Goal: Find specific page/section: Find specific page/section

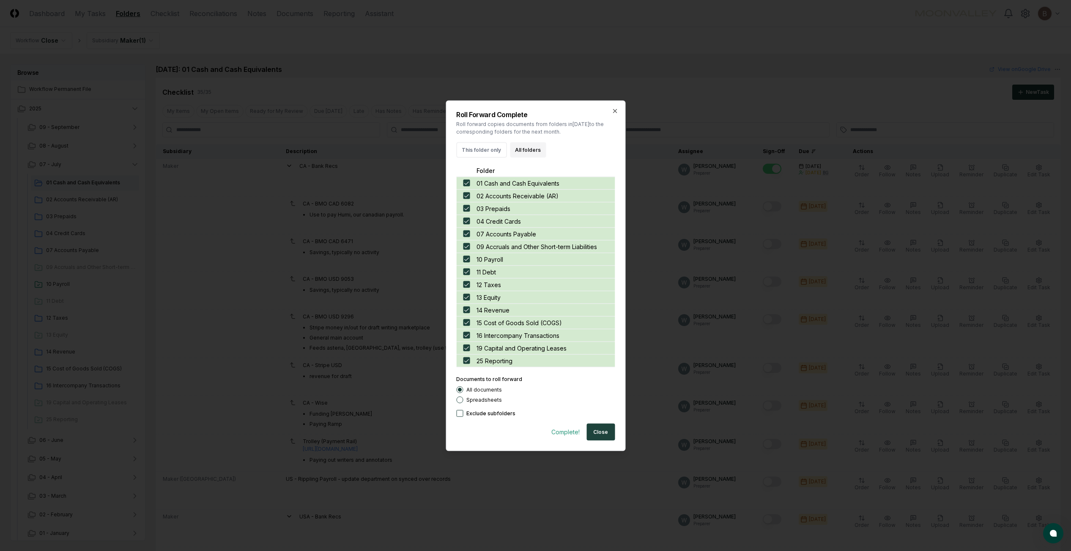
scroll to position [2445, 0]
click at [597, 433] on button "Close" at bounding box center [600, 431] width 28 height 17
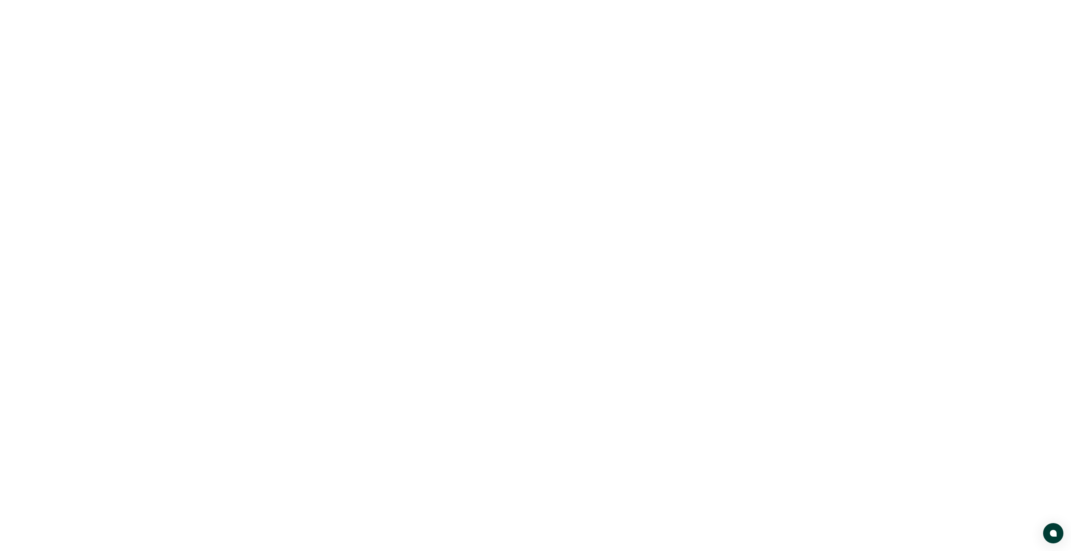
click at [72, 143] on body at bounding box center [535, 275] width 1071 height 551
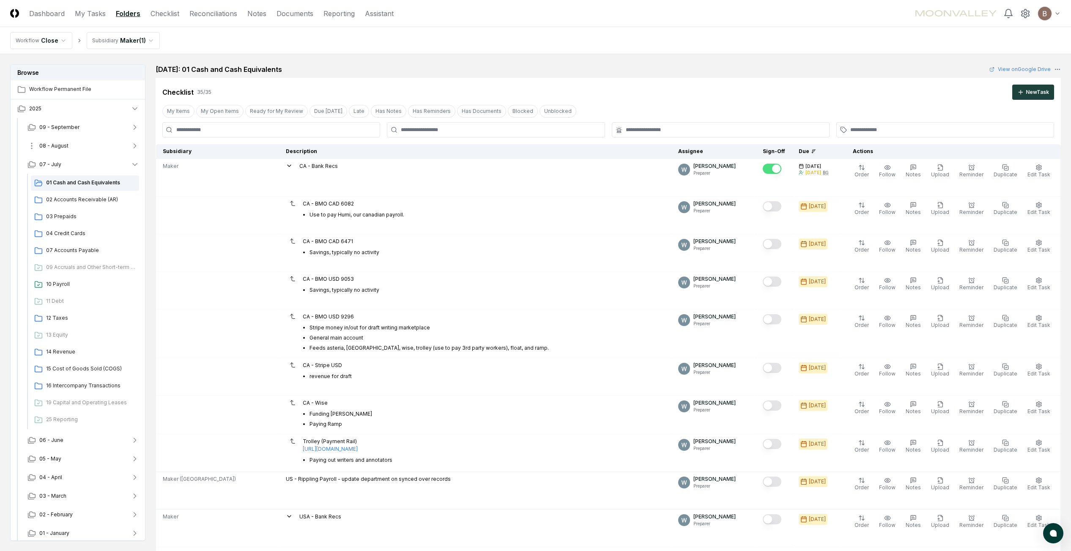
click at [52, 150] on button "08 - August" at bounding box center [83, 146] width 125 height 19
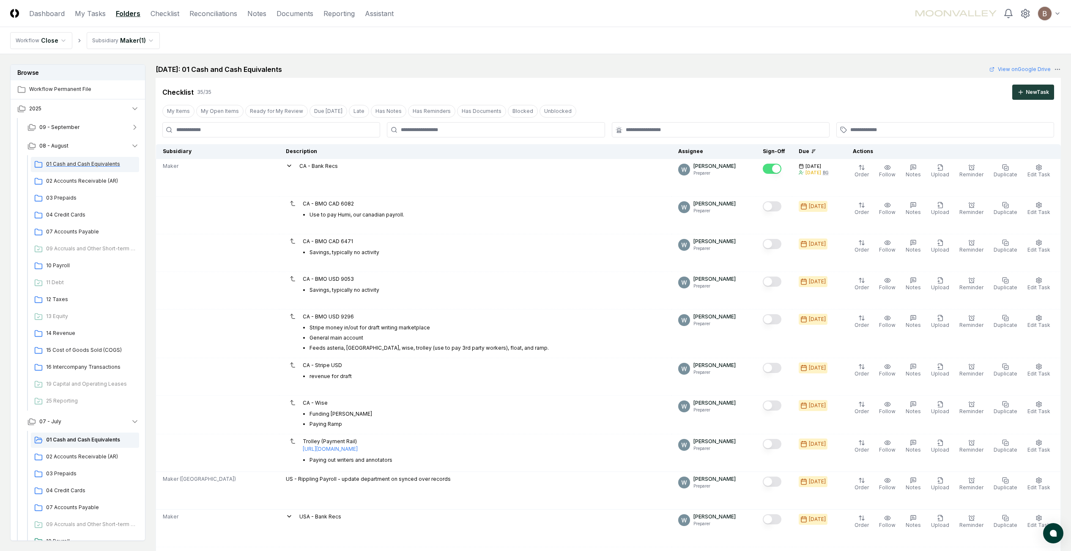
click at [56, 164] on span "01 Cash and Cash Equivalents" at bounding box center [91, 164] width 90 height 8
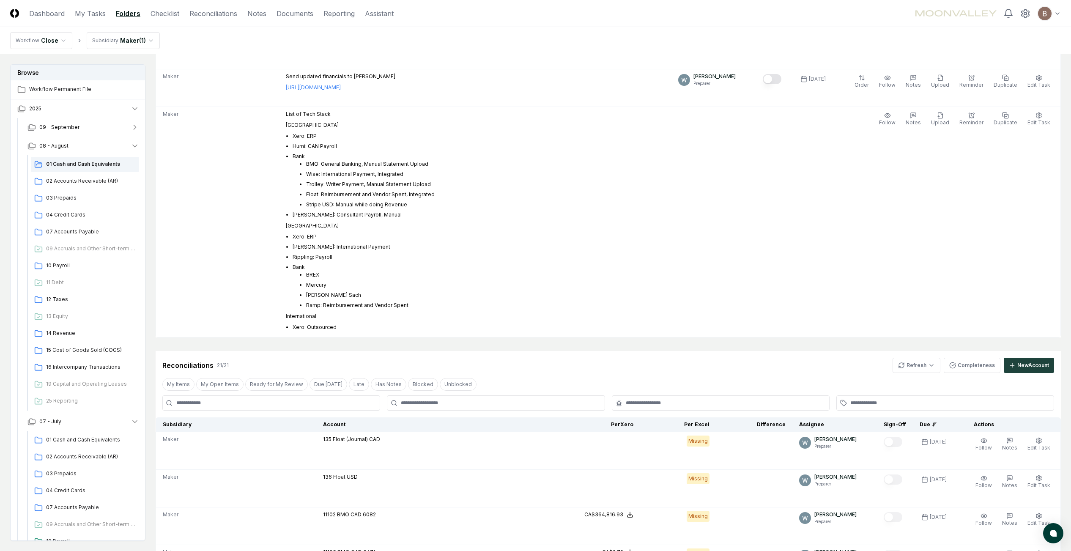
scroll to position [1354, 0]
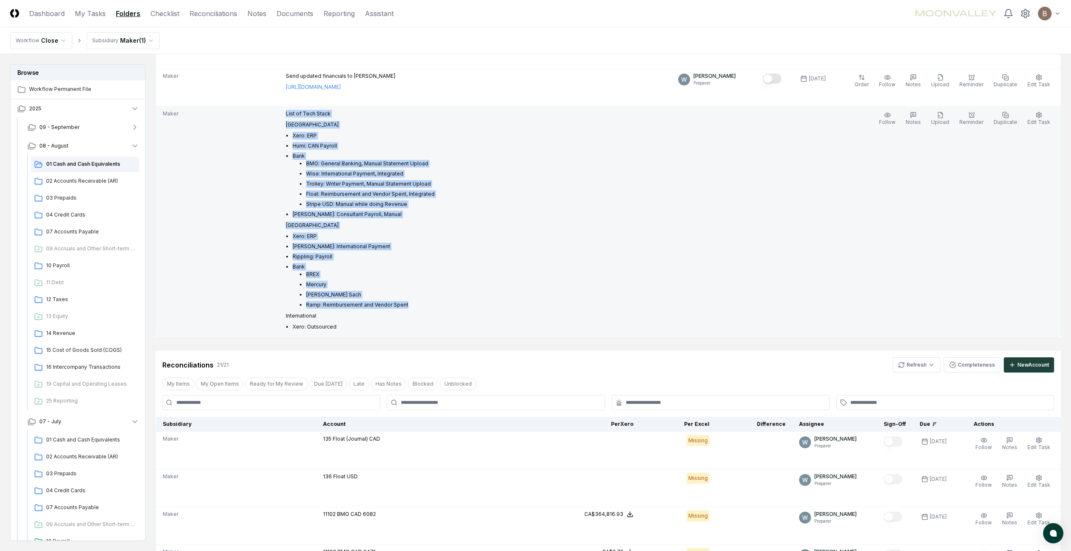
drag, startPoint x: 274, startPoint y: 114, endPoint x: 404, endPoint y: 306, distance: 232.4
click at [404, 306] on div "List of Tech Stack Canada Xero: ERP Humi: CAN Payroll Bank BMO: General Banking…" at bounding box center [360, 220] width 149 height 221
click at [404, 306] on li "Ramp: Reimbursement and Vendor Spent" at bounding box center [370, 305] width 129 height 8
